Goal: Task Accomplishment & Management: Complete application form

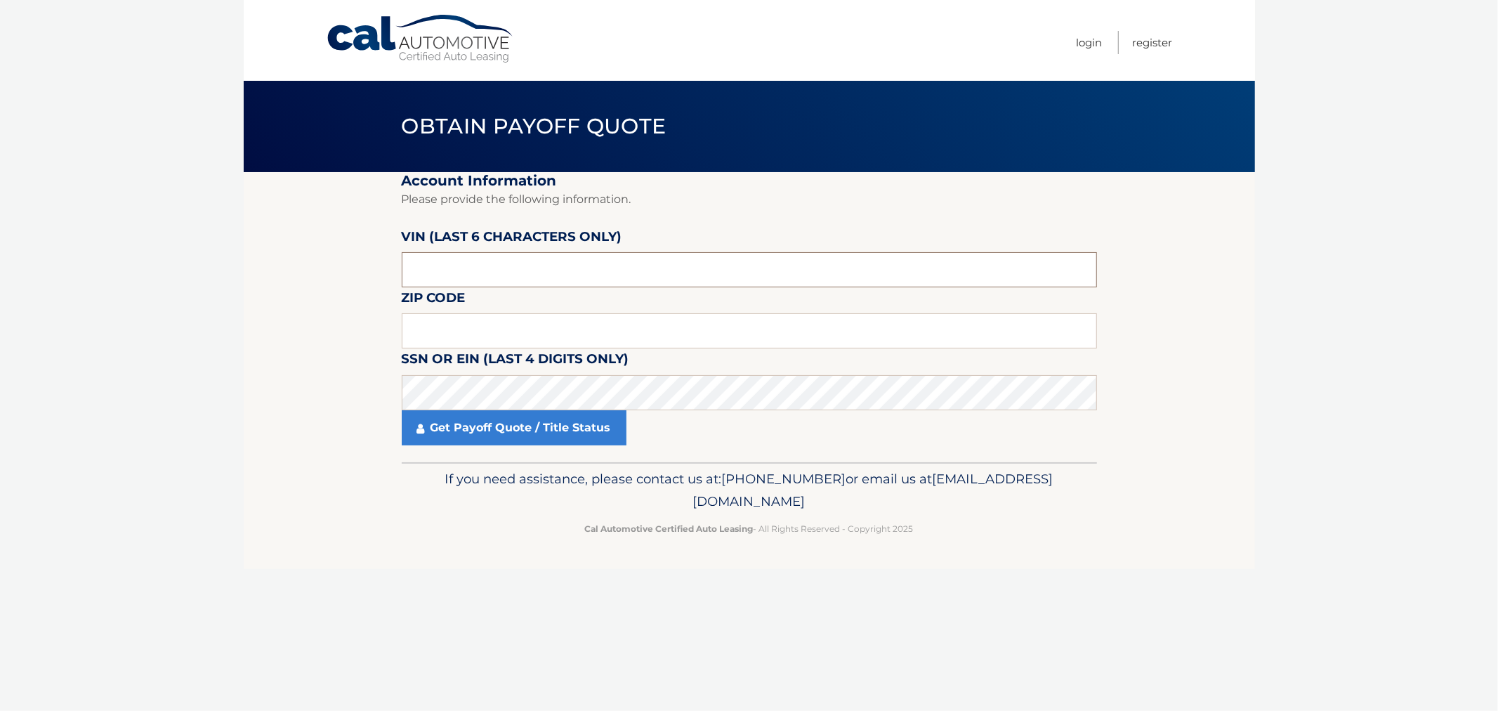
click at [496, 258] on input "text" at bounding box center [749, 269] width 695 height 35
type input "163605"
click at [458, 320] on input "text" at bounding box center [749, 330] width 695 height 35
type input "10954"
click button "For Originating Dealer" at bounding box center [0, 0] width 0 height 0
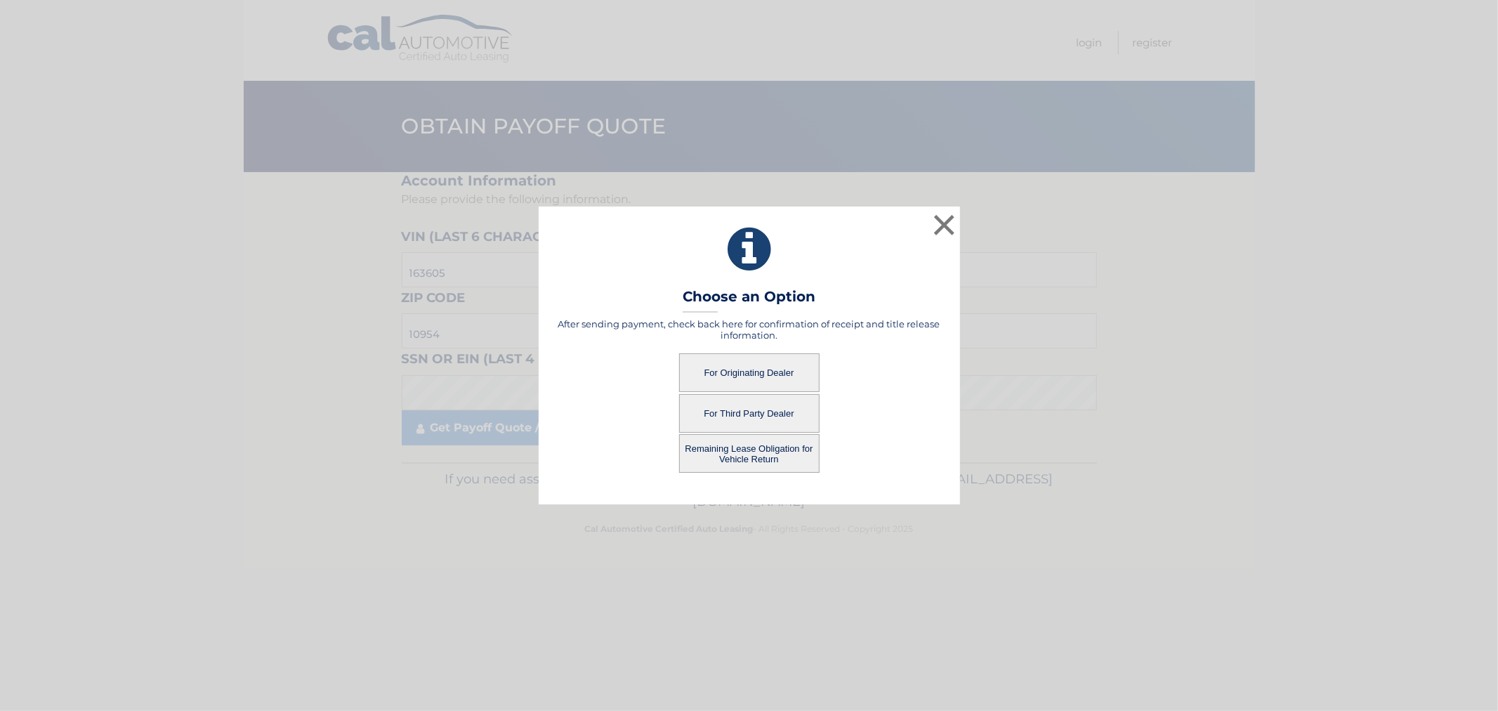
click at [747, 408] on button "For Third Party Dealer" at bounding box center [749, 413] width 140 height 39
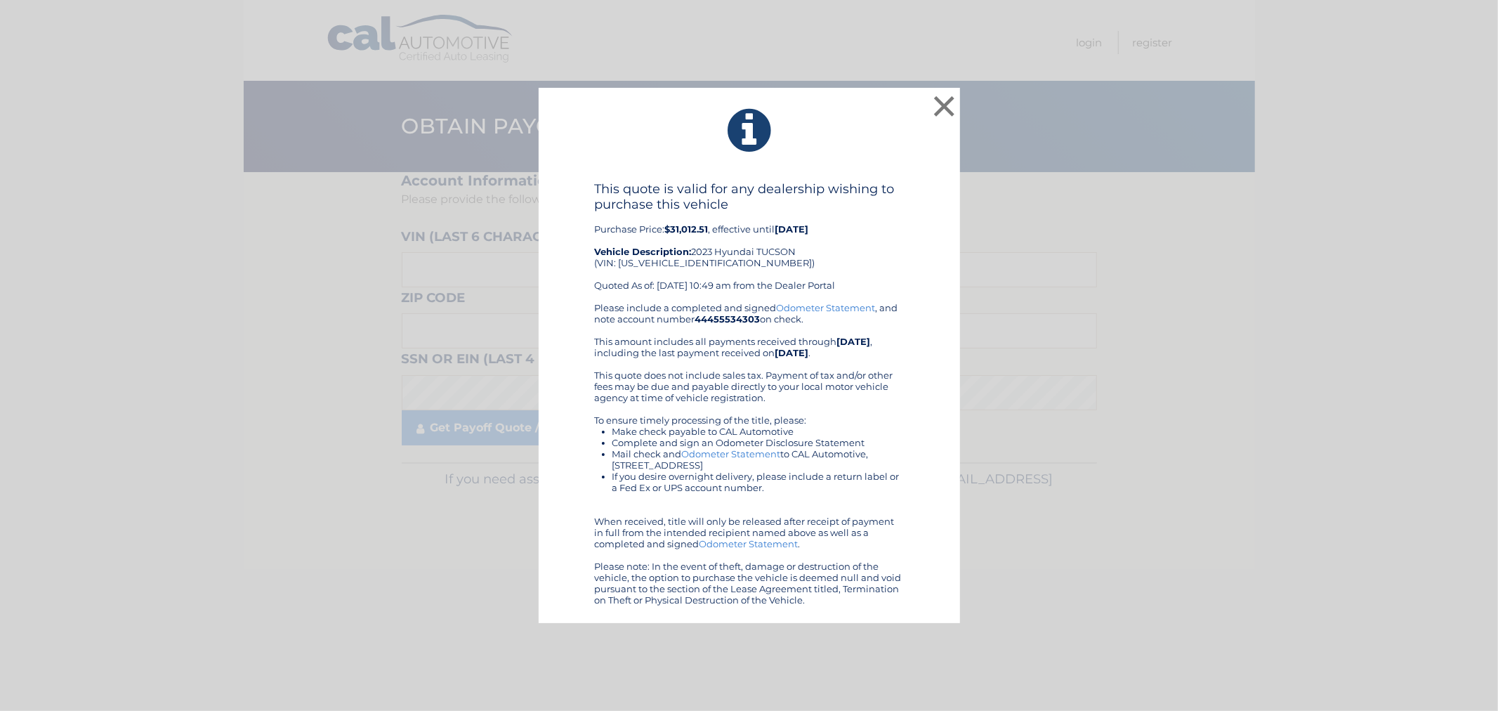
click at [685, 621] on div "× This quote is valid for any dealership wishing to purchase this vehicle Purch…" at bounding box center [749, 355] width 421 height 535
click at [864, 553] on div "Please include a completed and signed Odometer Statement , and note account num…" at bounding box center [749, 453] width 309 height 303
click at [945, 103] on button "×" at bounding box center [944, 106] width 28 height 28
